Goal: Task Accomplishment & Management: Use online tool/utility

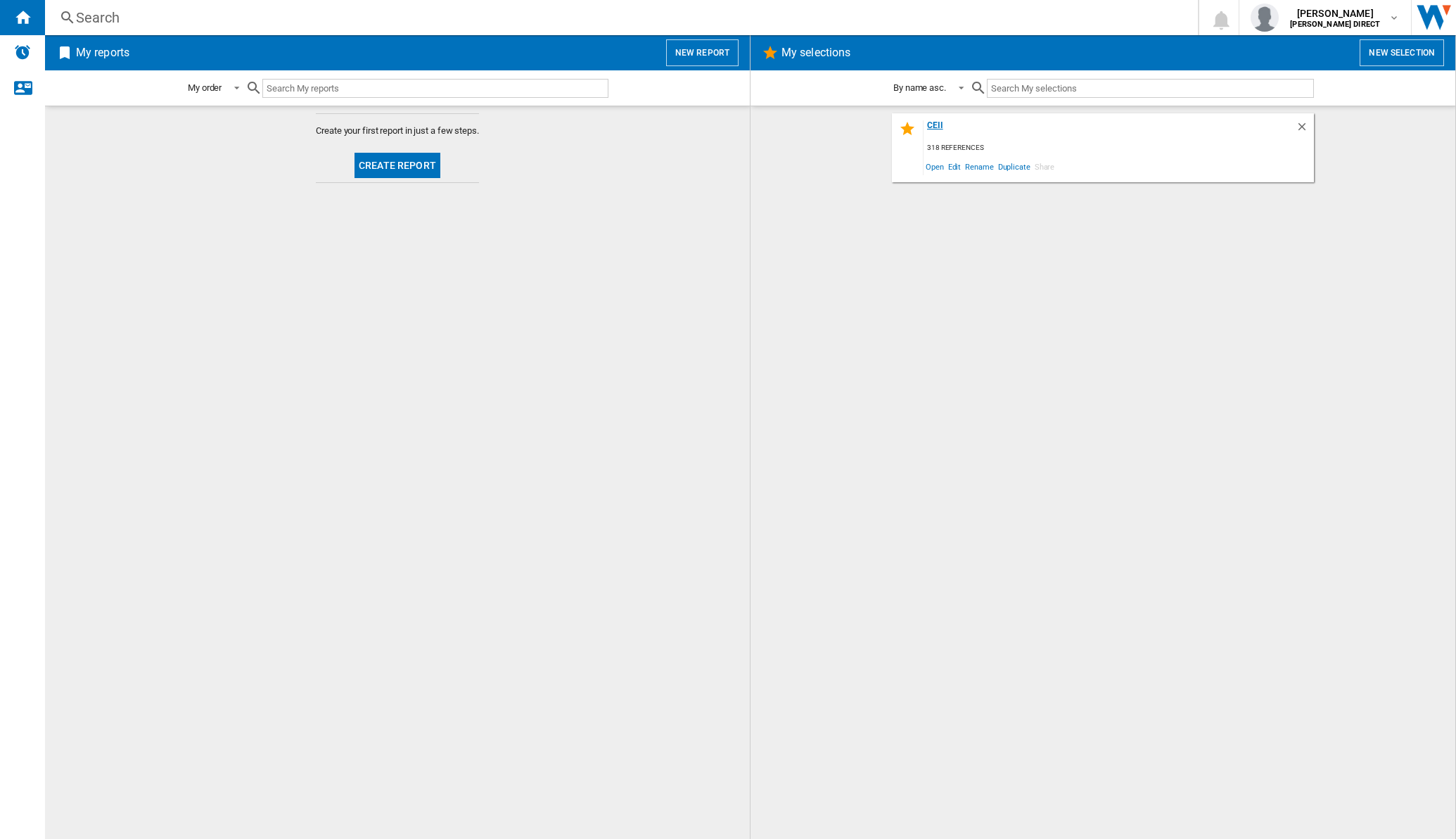
click at [939, 120] on div "CEII" at bounding box center [1109, 130] width 372 height 19
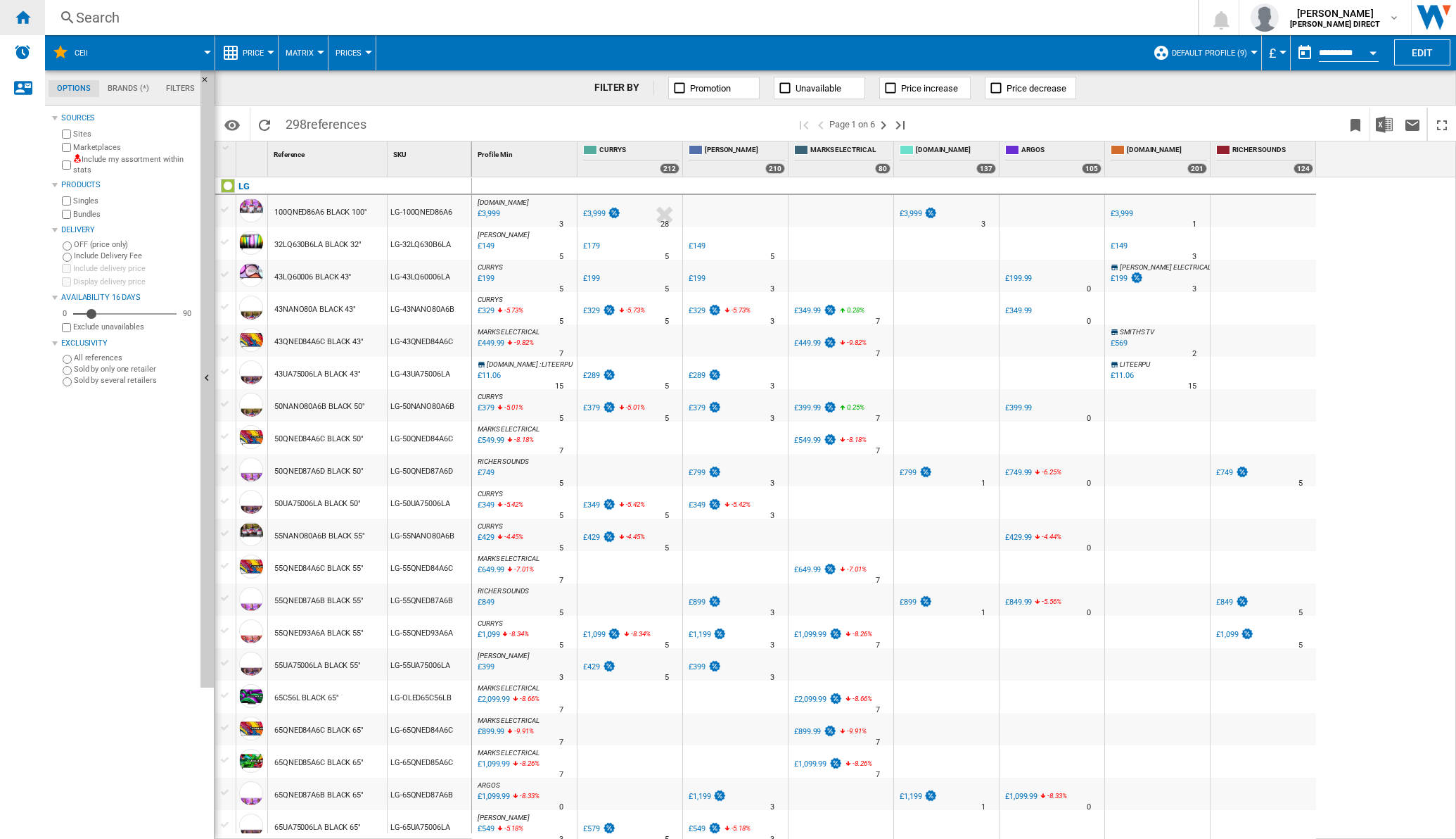
click at [26, 20] on ng-md-icon "Home" at bounding box center [22, 17] width 17 height 17
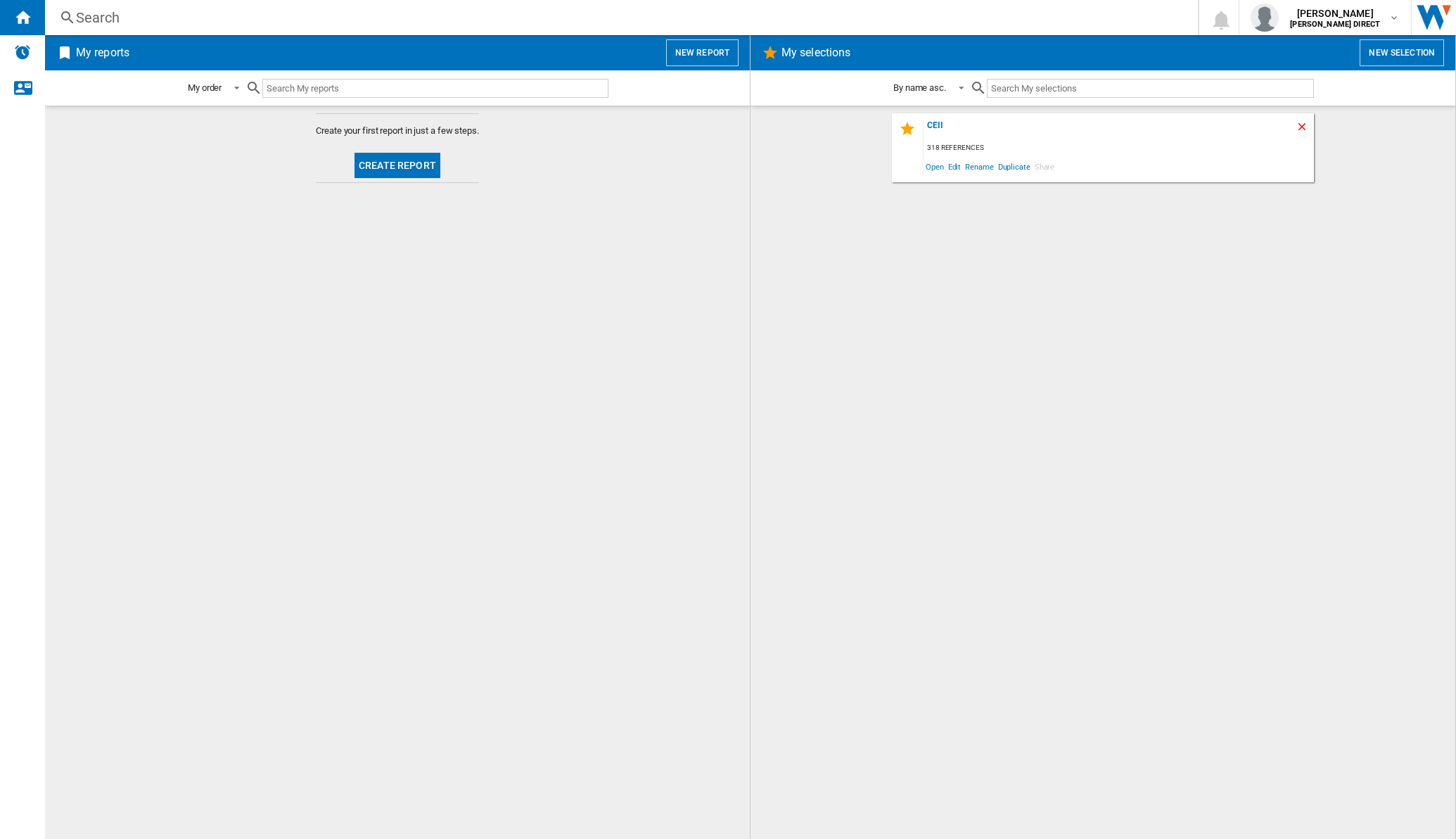
click at [1309, 127] on ng-md-icon "Delete" at bounding box center [1304, 128] width 17 height 17
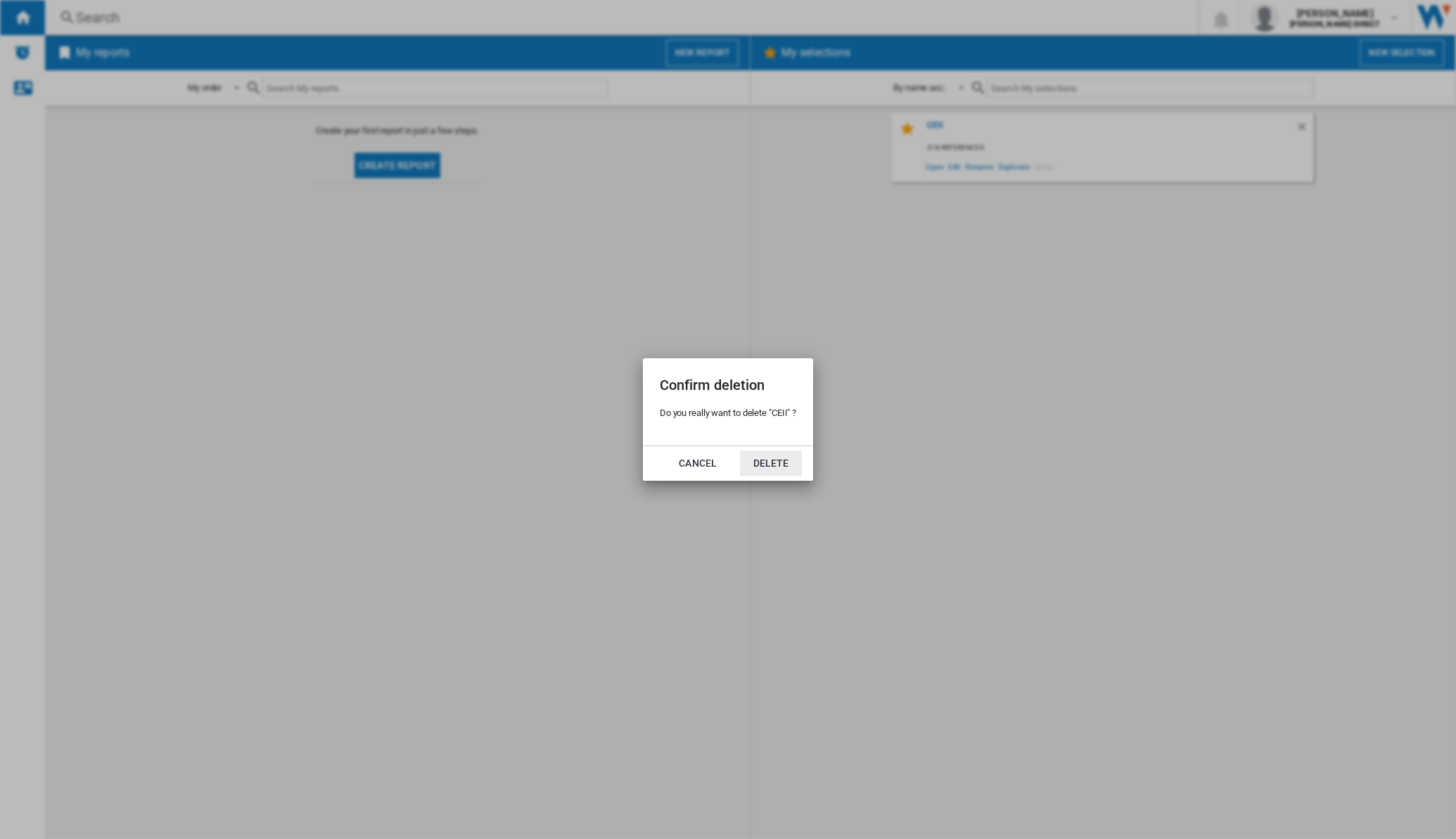
click at [799, 460] on button "Delete" at bounding box center [770, 463] width 62 height 26
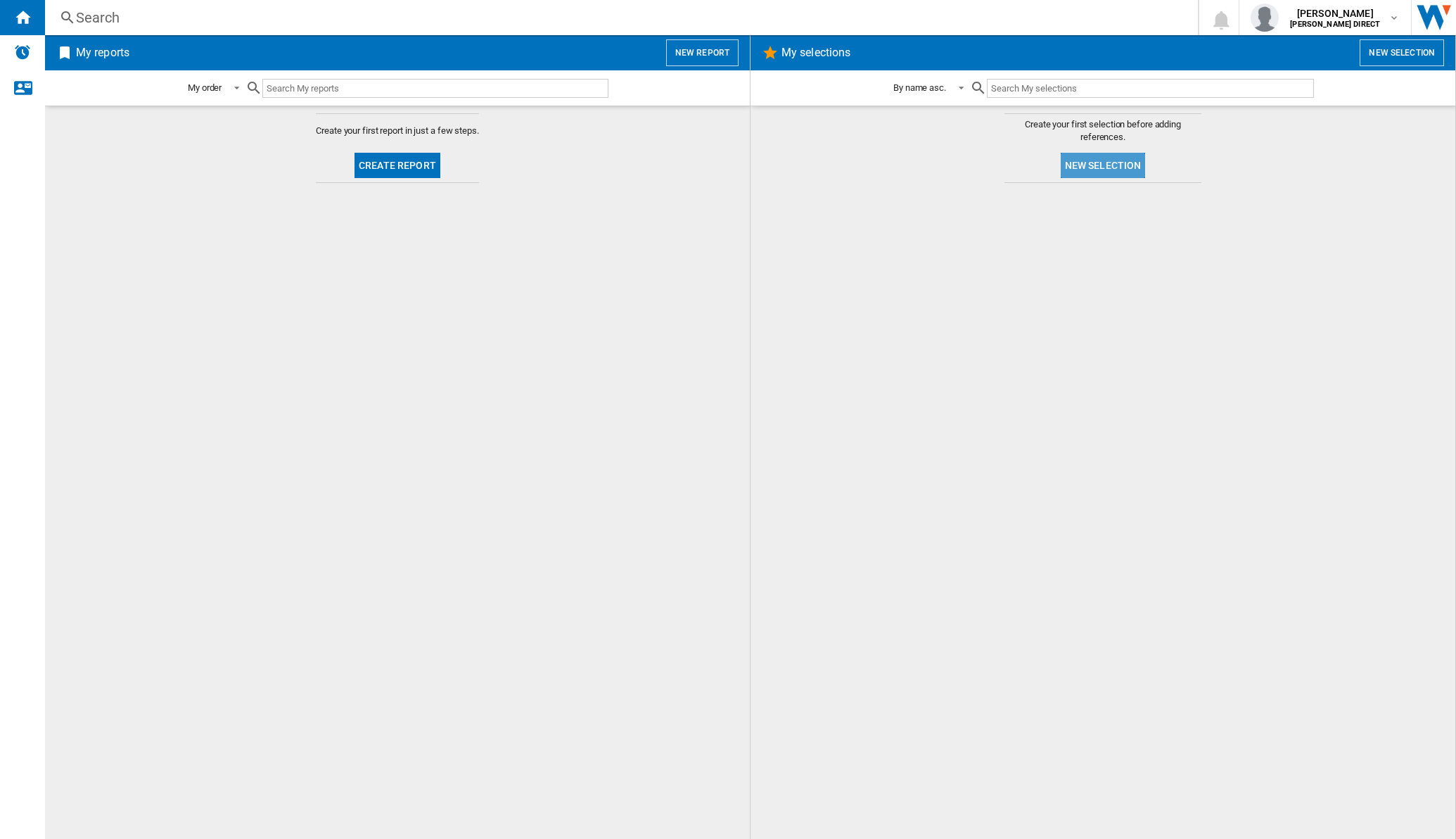
click at [1117, 155] on button "New selection" at bounding box center [1103, 166] width 85 height 26
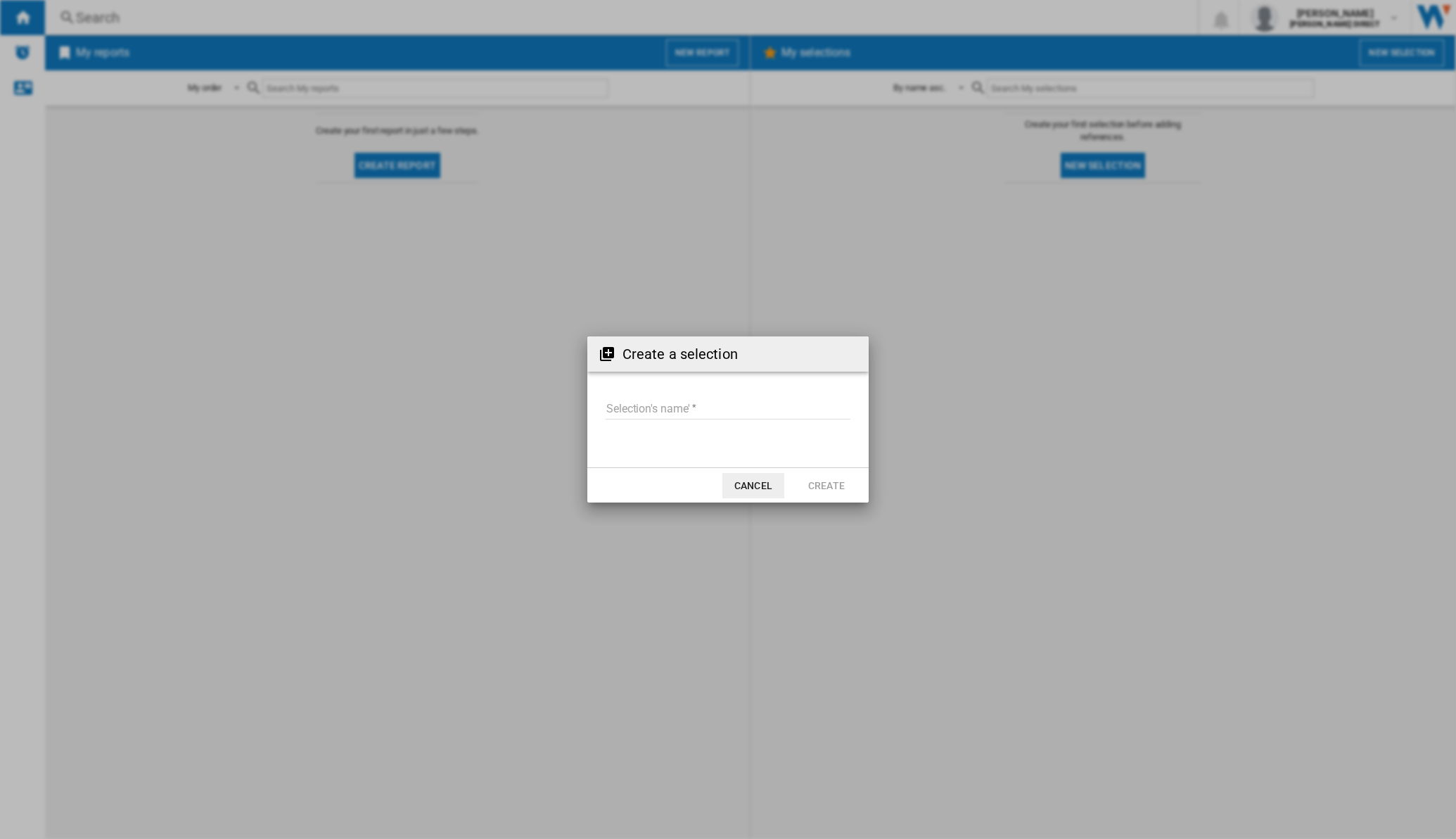
click at [714, 402] on input "Selection's name'" at bounding box center [728, 409] width 245 height 21
type input "**"
click at [817, 488] on button "Create" at bounding box center [826, 486] width 62 height 26
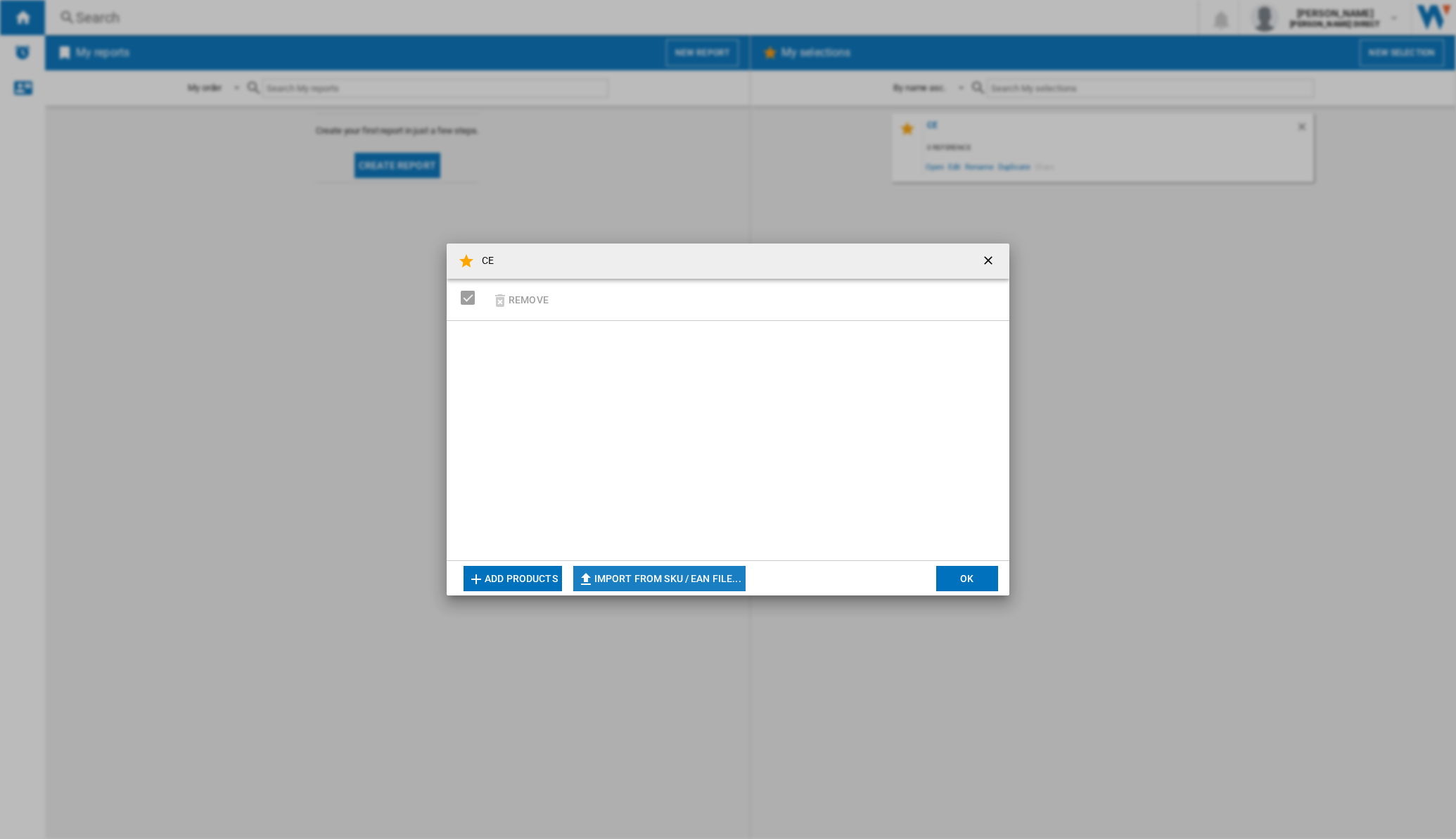
click at [622, 571] on button "Import from SKU / EAN file..." at bounding box center [659, 579] width 172 height 26
type input "**********"
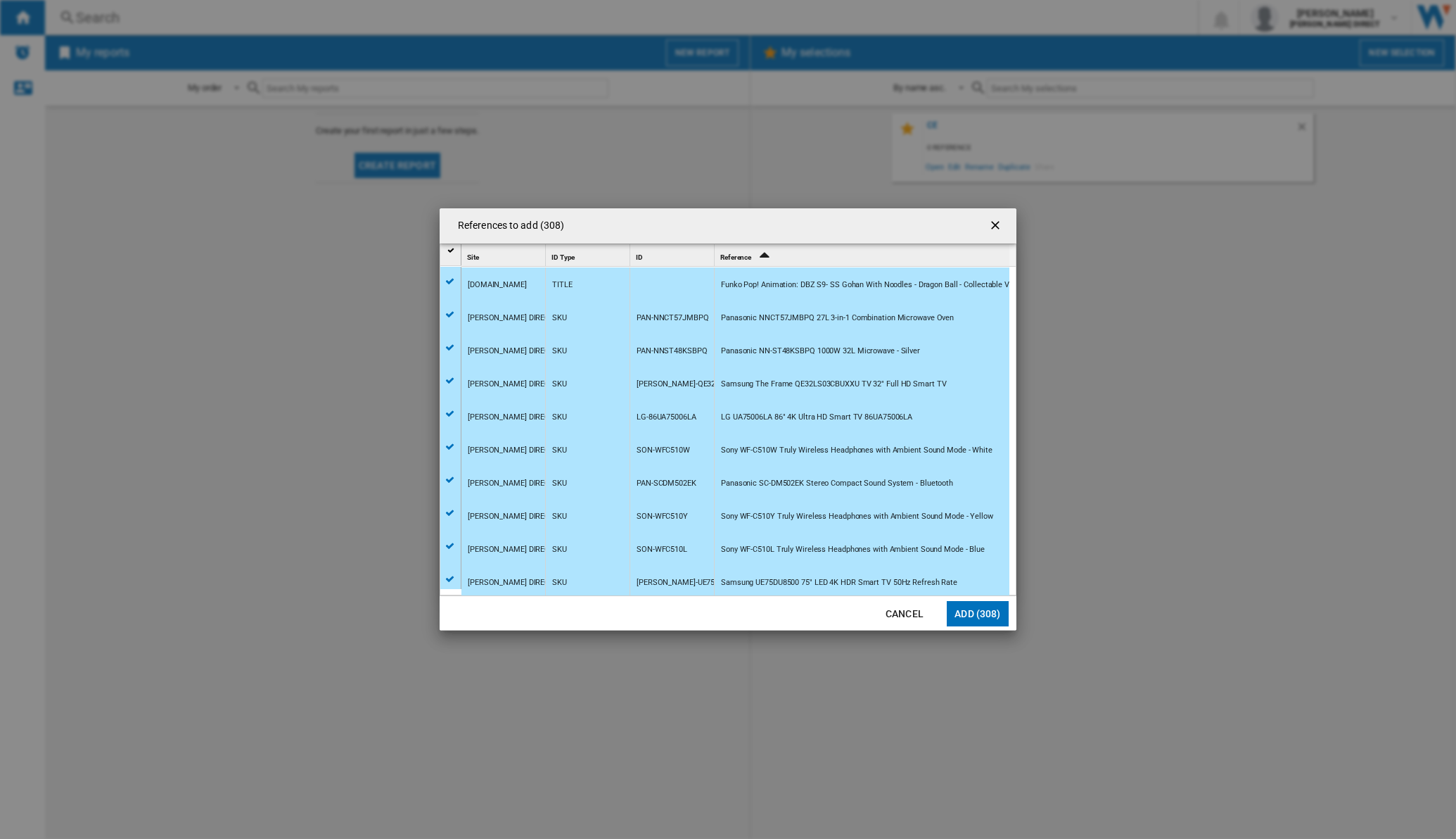
click at [976, 613] on button "Add (308)" at bounding box center [977, 614] width 62 height 26
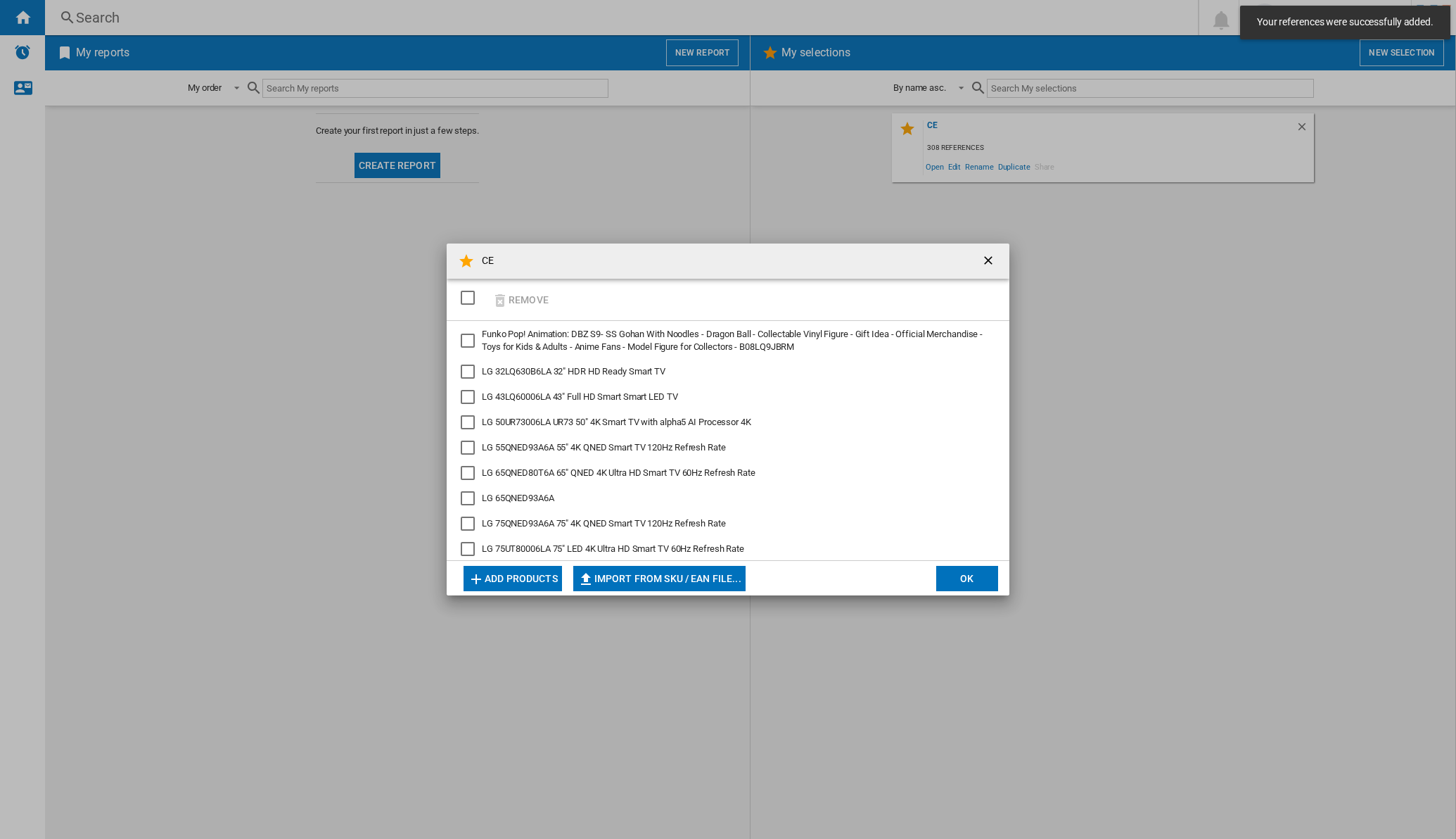
click at [976, 612] on div "CE Remove Funko Pop! Animation: DBZ S9- SS Gohan With Noodles - Dragon Ball - C…" at bounding box center [728, 419] width 1456 height 839
click at [971, 571] on button "OK" at bounding box center [967, 579] width 62 height 26
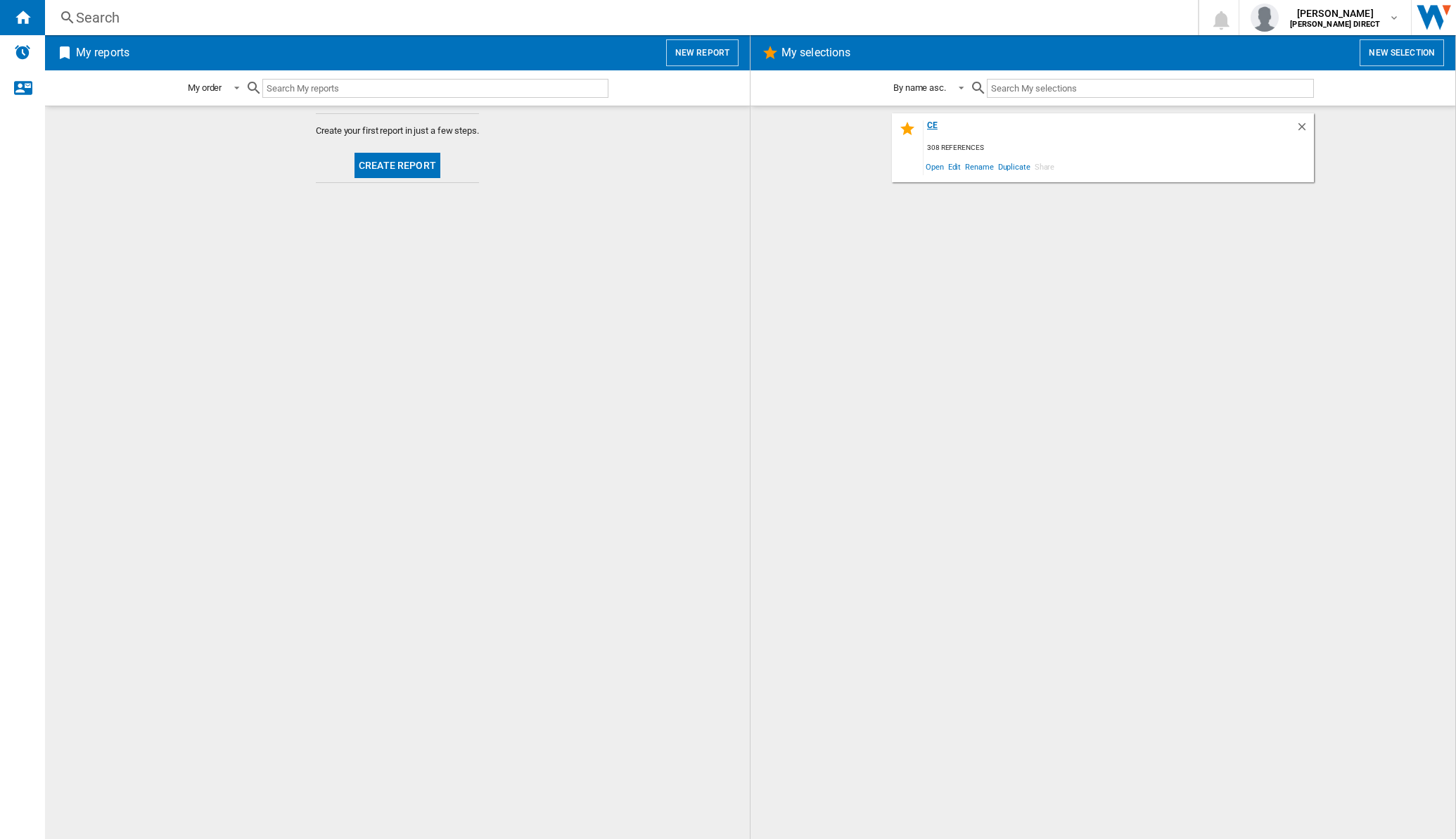
click at [932, 124] on div "CE" at bounding box center [1109, 130] width 372 height 19
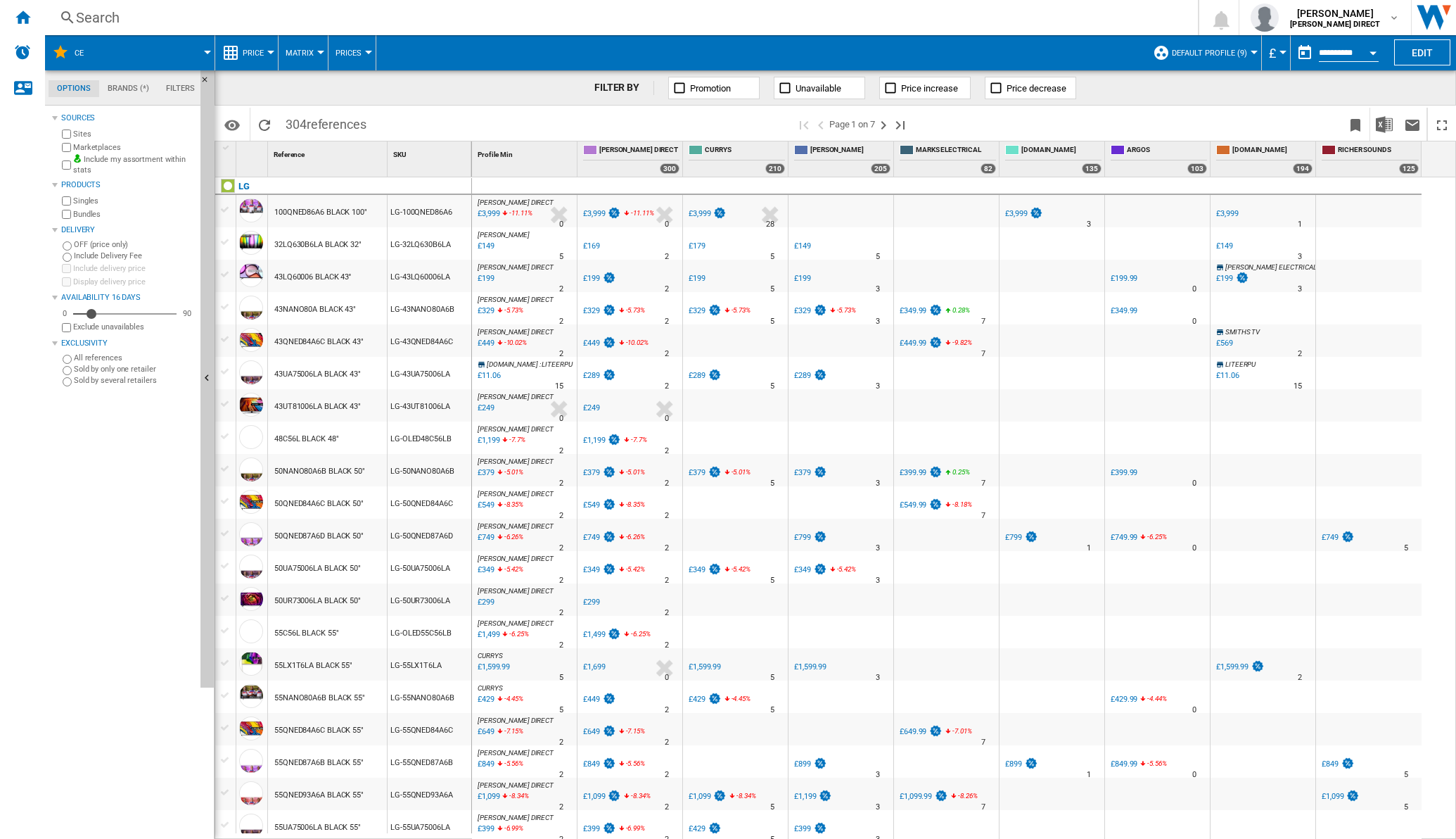
click at [310, 60] on button "Matrix" at bounding box center [304, 53] width 35 height 35
click at [305, 120] on span "Ranking" at bounding box center [308, 121] width 38 height 13
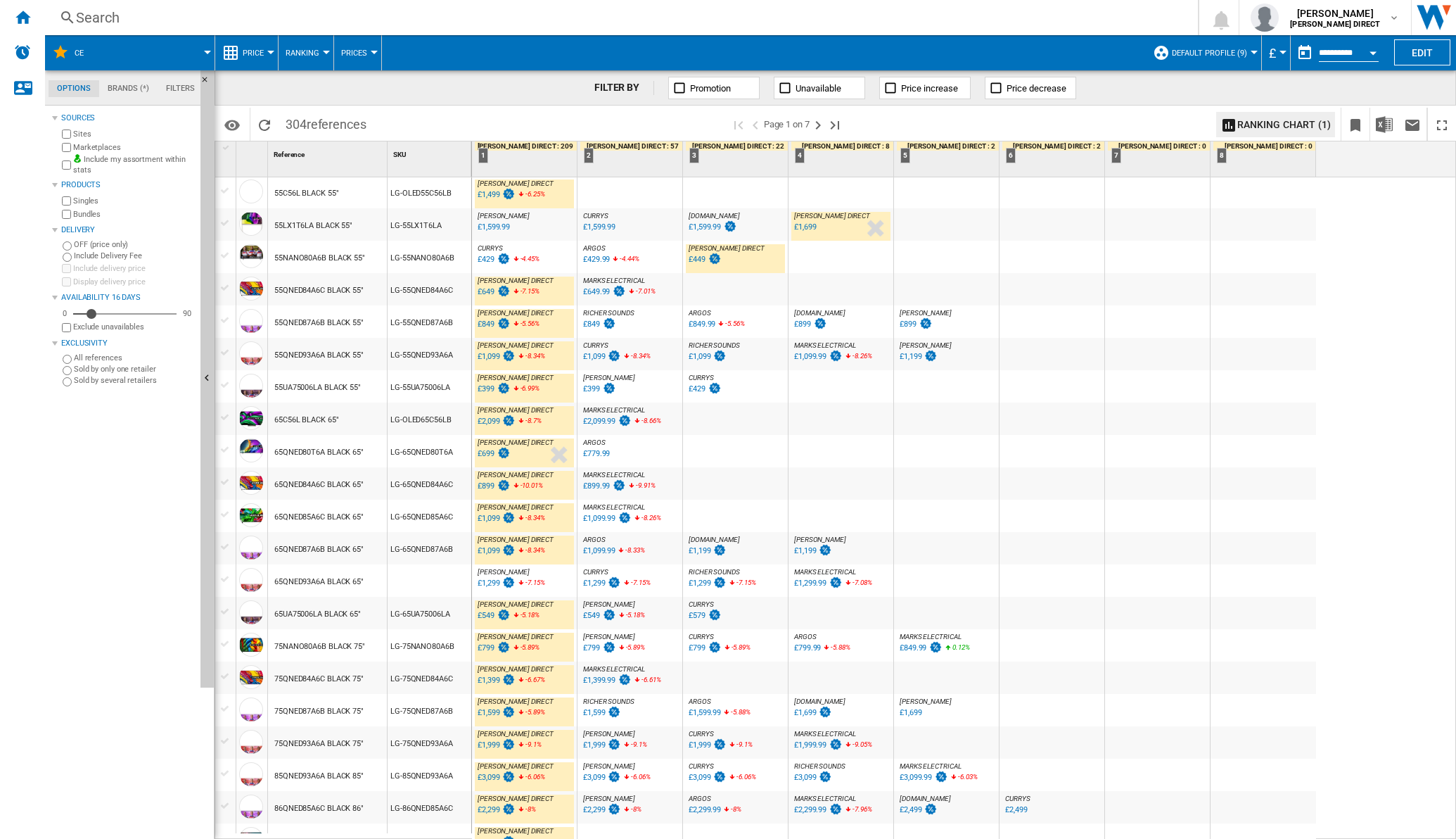
scroll to position [792, 0]
